Goal: Task Accomplishment & Management: Use online tool/utility

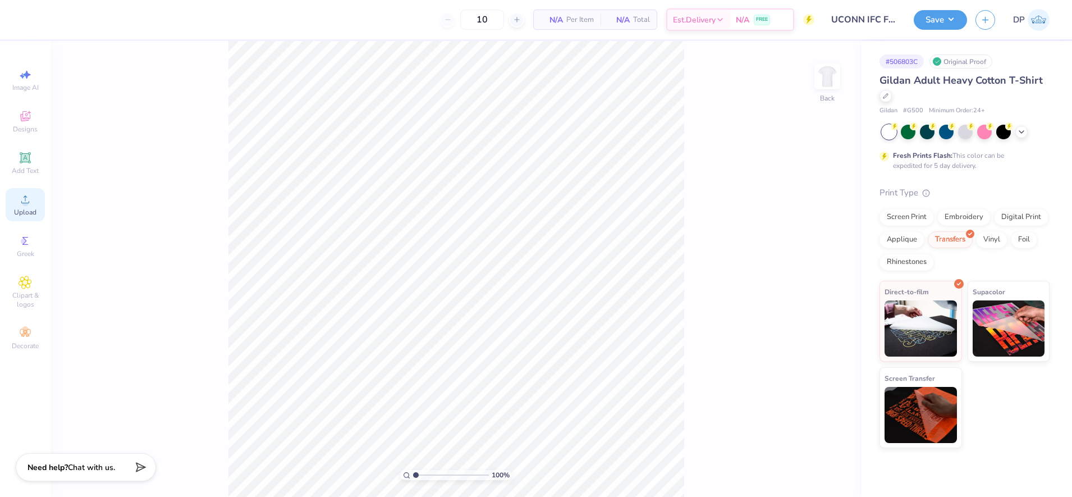
click at [31, 199] on icon at bounding box center [25, 199] width 13 height 13
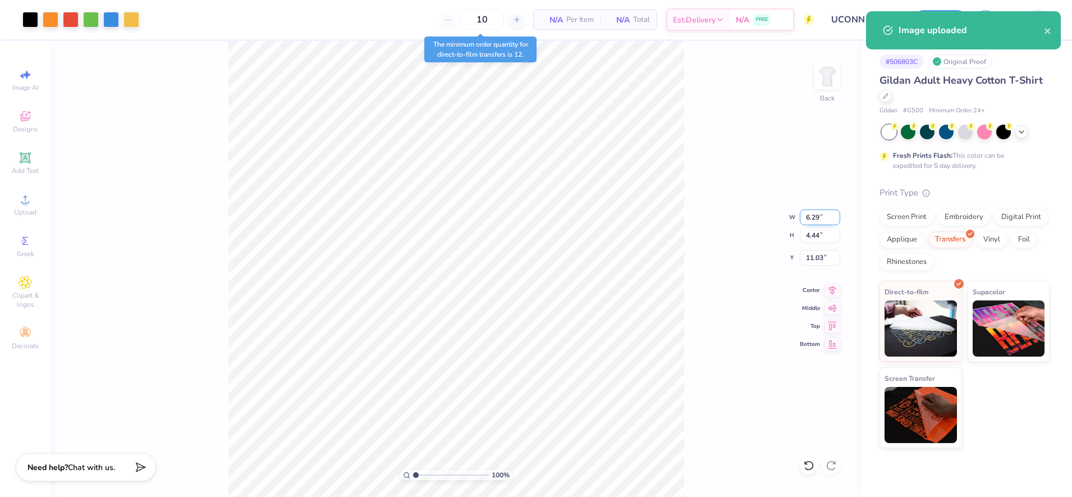
click at [817, 220] on input "6.29" at bounding box center [820, 217] width 40 height 16
click at [816, 220] on input "6.29" at bounding box center [820, 217] width 40 height 16
type input "3.00"
type input "2.12"
type input "12.19"
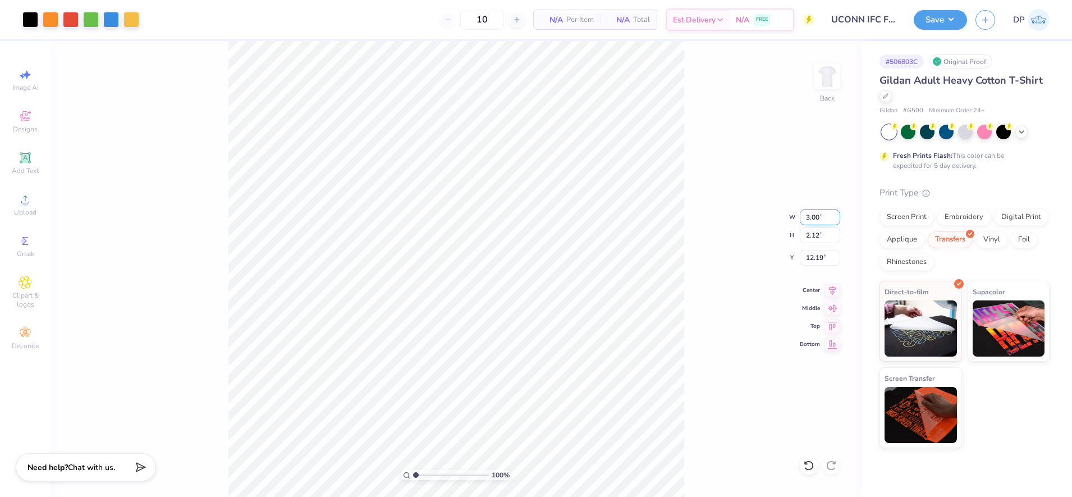
drag, startPoint x: 813, startPoint y: 218, endPoint x: 824, endPoint y: 215, distance: 11.7
click at [827, 218] on input "3.00" at bounding box center [820, 217] width 40 height 16
type input "3.50"
type input "2.47"
click at [807, 251] on input "12.01" at bounding box center [820, 258] width 40 height 16
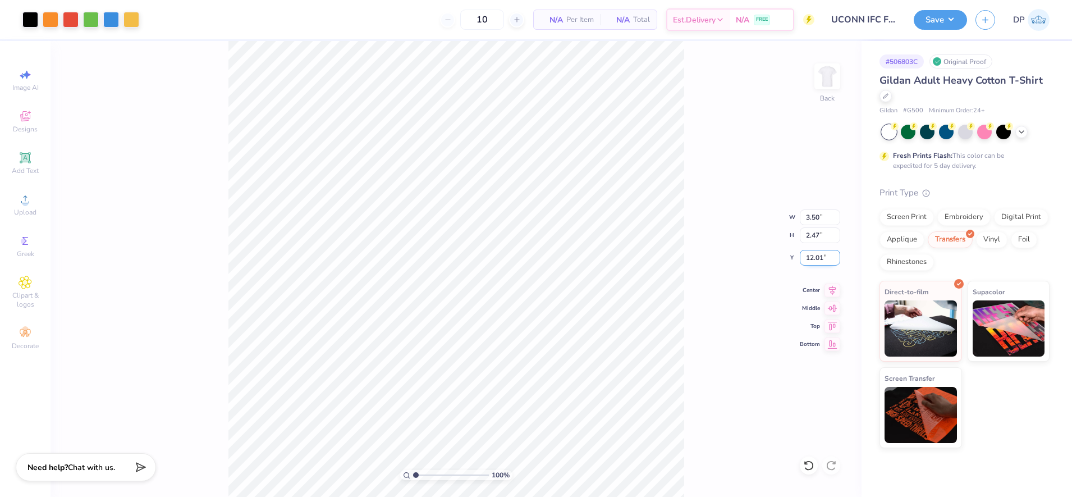
click at [807, 251] on input "12.01" at bounding box center [820, 258] width 40 height 16
type input "3.00"
drag, startPoint x: 811, startPoint y: 216, endPoint x: 821, endPoint y: 217, distance: 9.6
click at [821, 217] on input "3.50" at bounding box center [820, 217] width 40 height 16
type input "3.25"
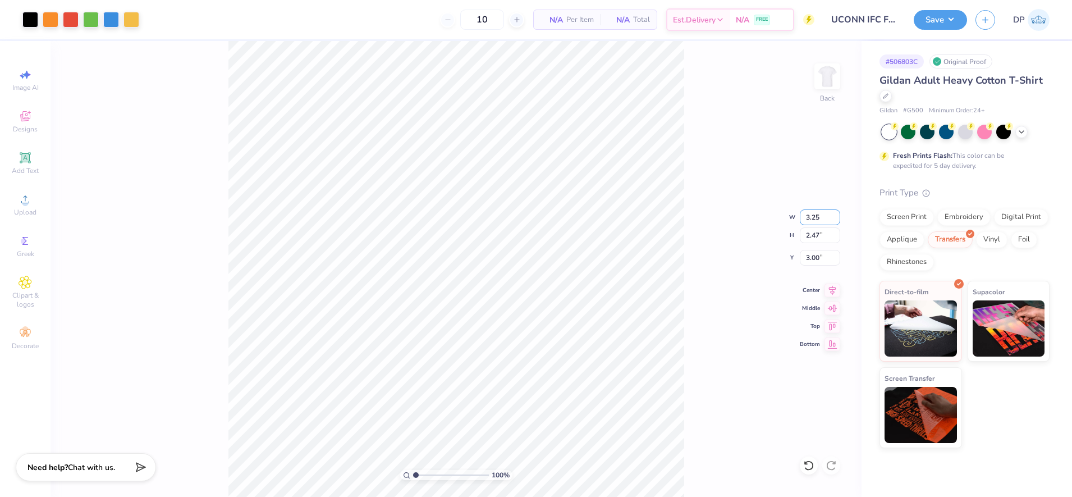
type input "2.30"
click at [806, 258] on input "3.09" at bounding box center [820, 258] width 40 height 16
click at [807, 258] on input "2.00" at bounding box center [820, 258] width 40 height 16
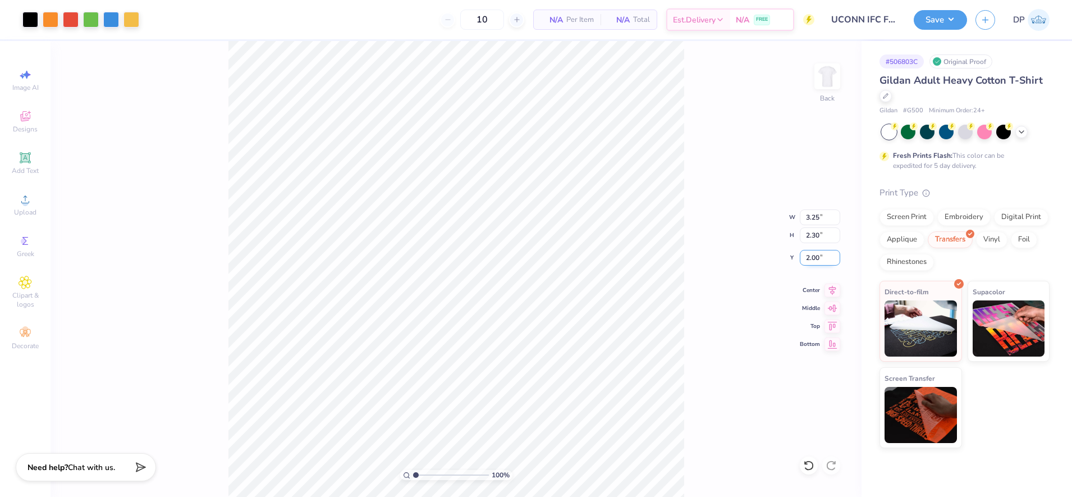
click at [807, 258] on input "2.00" at bounding box center [820, 258] width 40 height 16
type input "3.00"
click at [829, 79] on img at bounding box center [827, 76] width 45 height 45
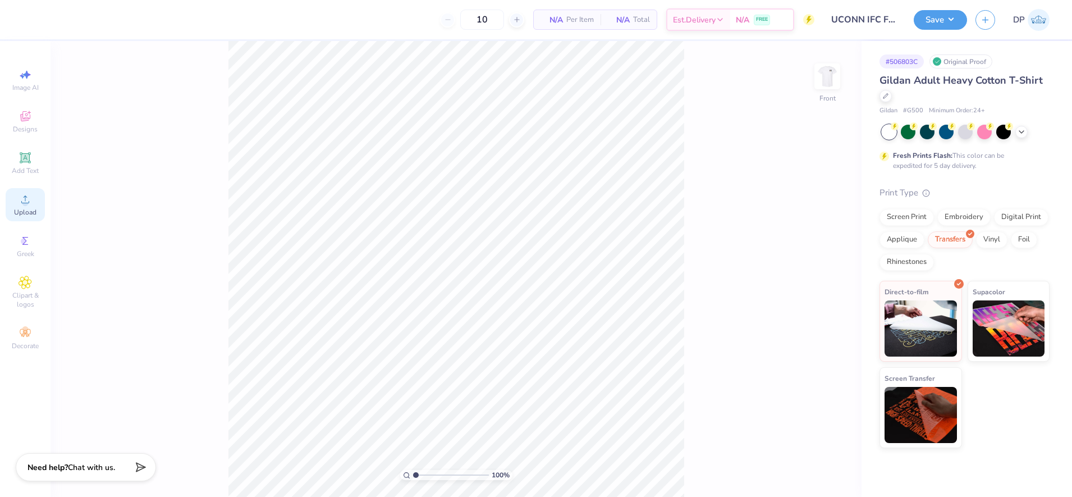
click at [20, 208] on span "Upload" at bounding box center [25, 212] width 22 height 9
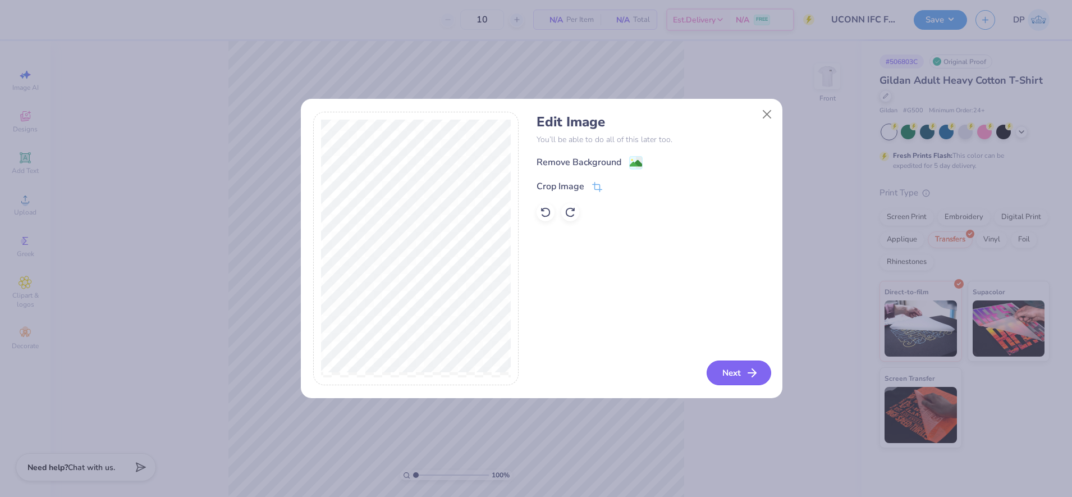
click at [734, 376] on button "Next" at bounding box center [739, 372] width 65 height 25
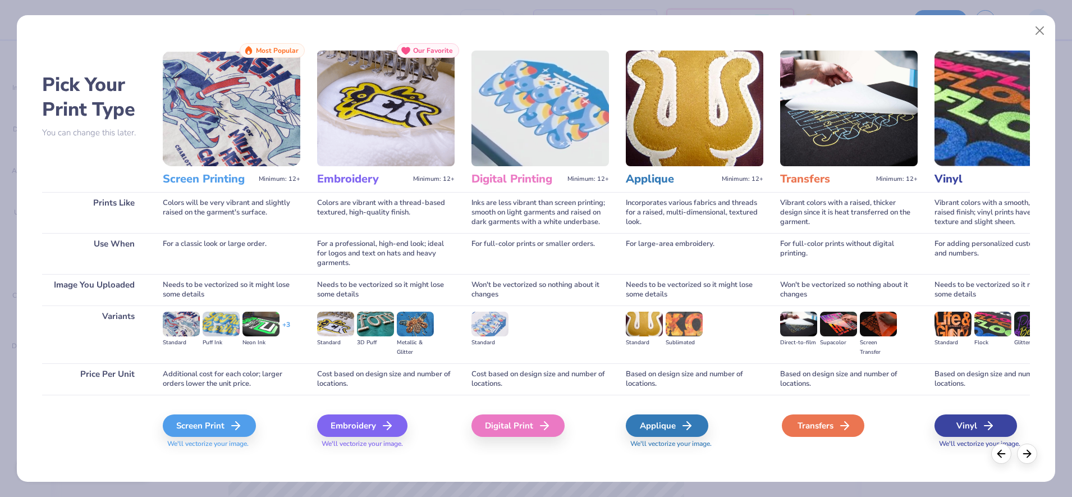
click at [810, 430] on div "Transfers" at bounding box center [823, 425] width 83 height 22
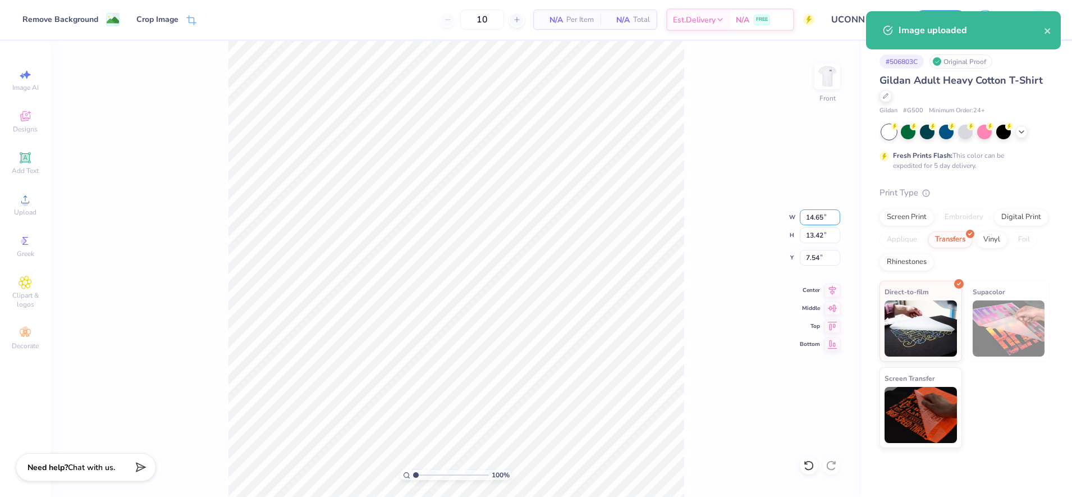
click at [811, 216] on input "14.65" at bounding box center [820, 217] width 40 height 16
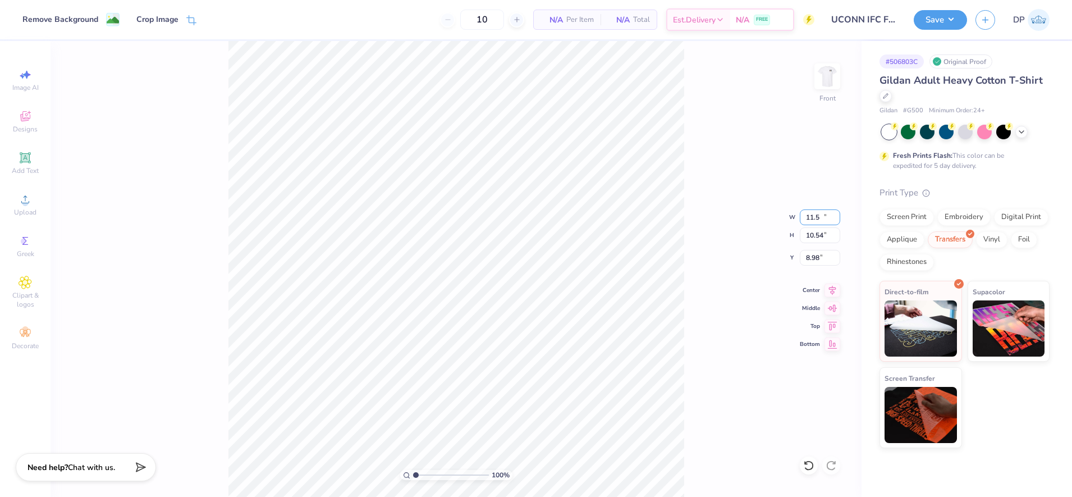
type input "11.50"
type input "10.54"
click at [812, 257] on input "8.98" at bounding box center [820, 258] width 40 height 16
type input "3.00"
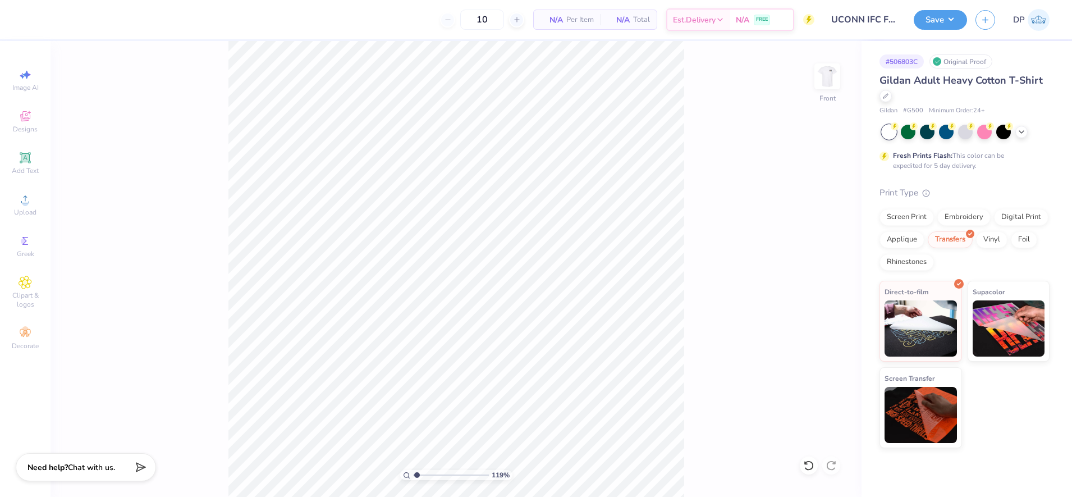
type input "1.19"
click at [417, 471] on input "range" at bounding box center [451, 475] width 76 height 10
click at [809, 216] on input "11.50" at bounding box center [820, 217] width 40 height 16
type input "11.00"
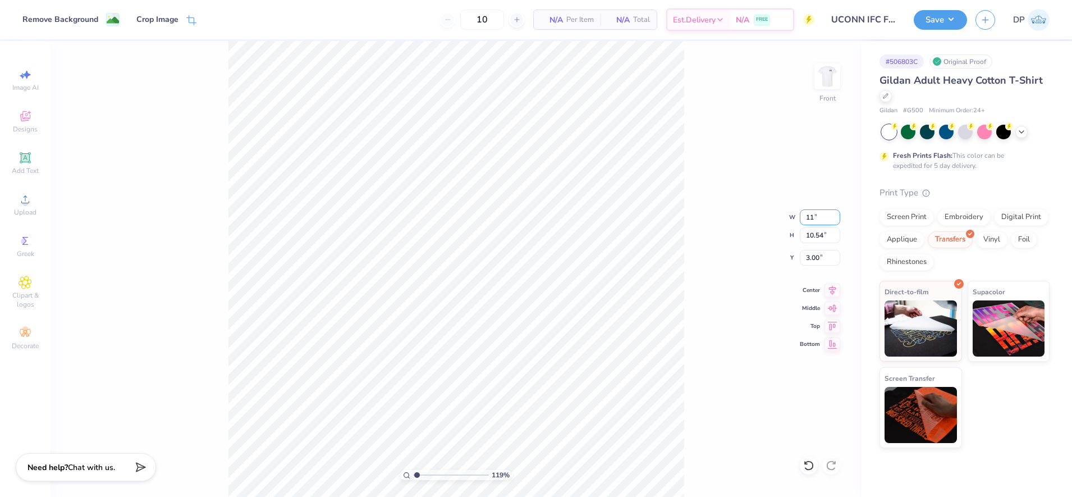
type input "10.08"
click at [811, 259] on input "3.23" at bounding box center [820, 258] width 40 height 16
type input "3.00"
click at [826, 75] on img at bounding box center [827, 76] width 45 height 45
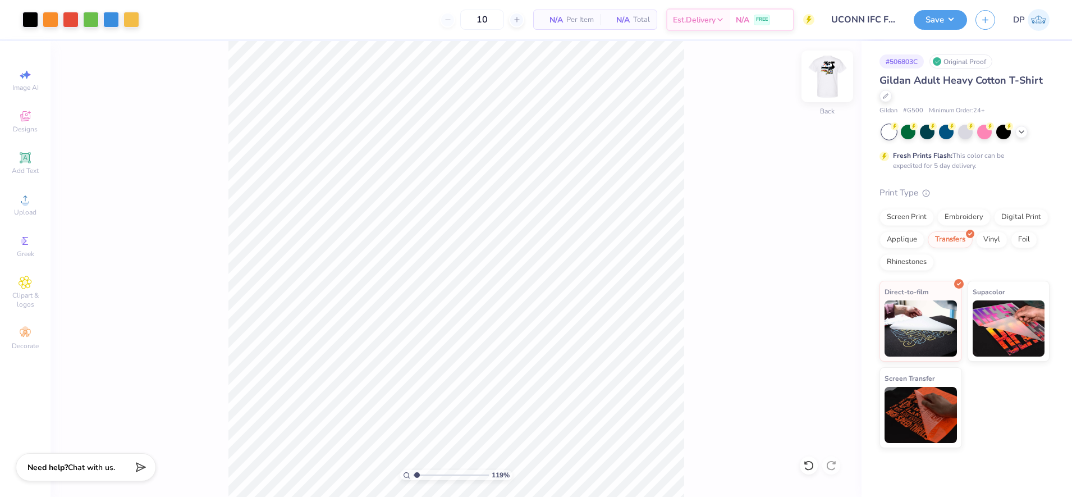
click at [838, 77] on img at bounding box center [827, 76] width 45 height 45
click at [221, 382] on div "119 % Front" at bounding box center [456, 269] width 811 height 456
click at [35, 163] on div "Add Text" at bounding box center [25, 163] width 39 height 33
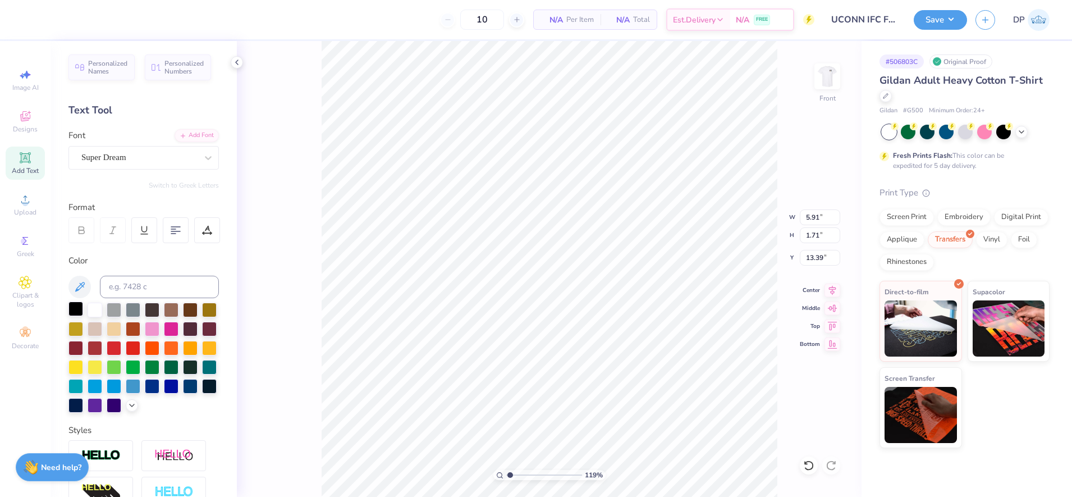
click at [71, 305] on div at bounding box center [75, 308] width 15 height 15
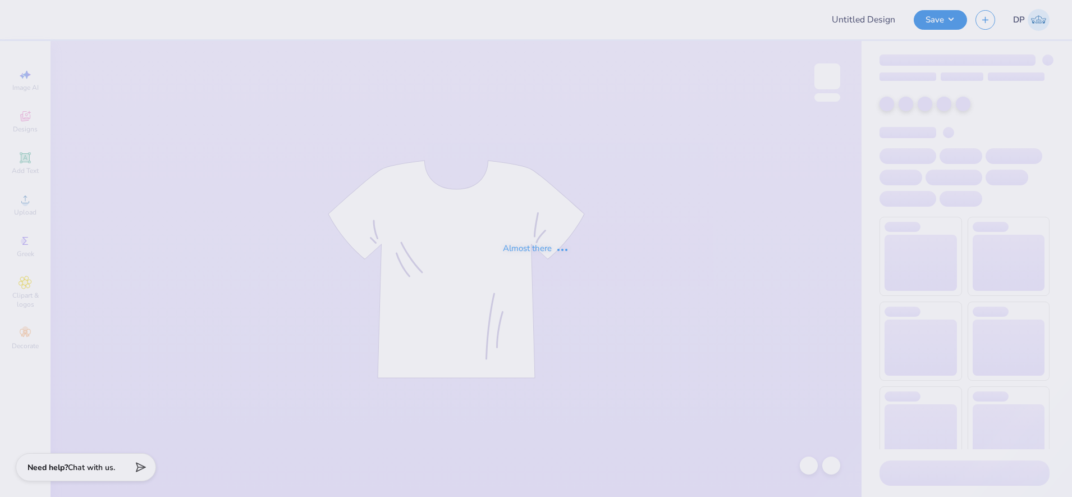
type input "APhi Parent's Weekend Merch!"
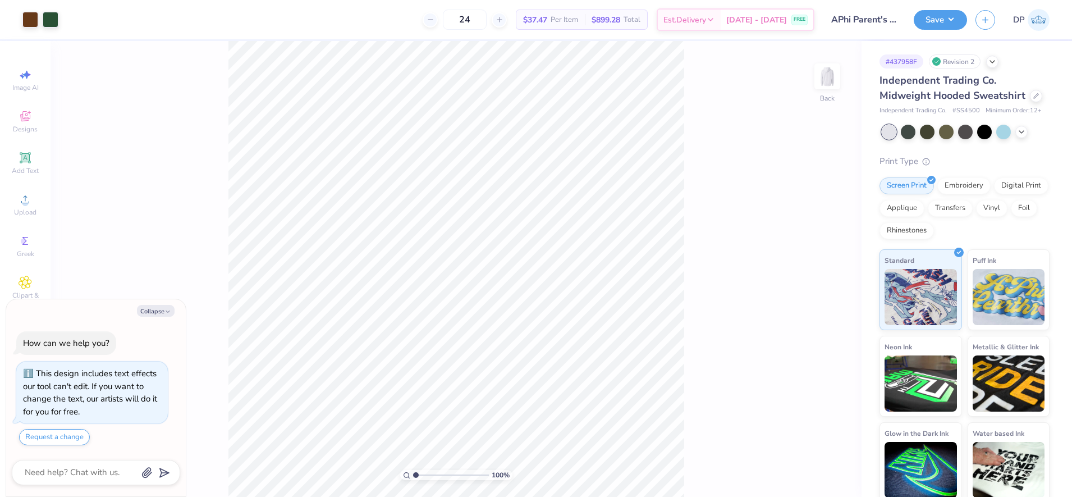
type textarea "x"
drag, startPoint x: 413, startPoint y: 475, endPoint x: 439, endPoint y: 474, distance: 26.4
click at [439, 474] on input "range" at bounding box center [451, 475] width 76 height 10
drag, startPoint x: 436, startPoint y: 475, endPoint x: 422, endPoint y: 480, distance: 14.7
type input "1.86"
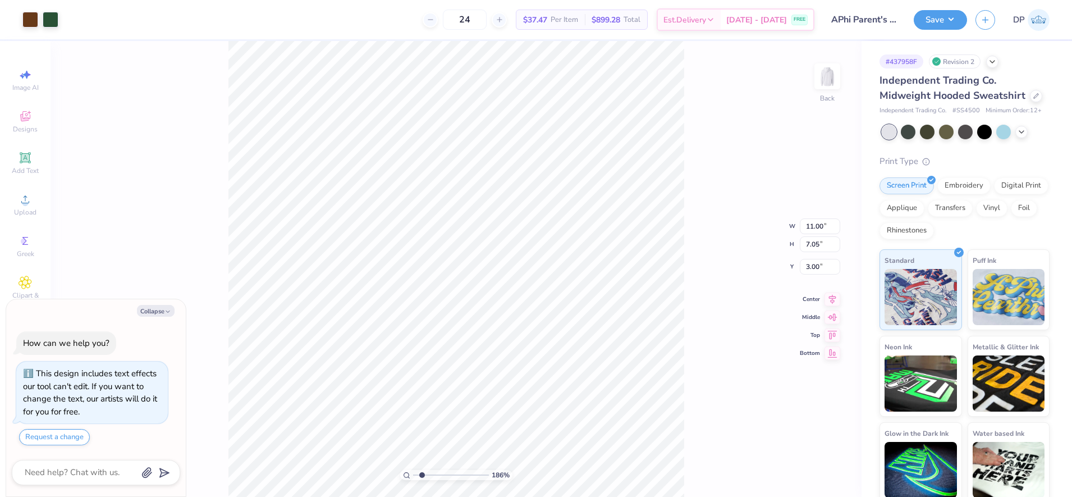
click at [422, 480] on input "range" at bounding box center [451, 475] width 76 height 10
click at [694, 81] on div "186 % Back" at bounding box center [456, 269] width 811 height 456
type textarea "x"
